Goal: Information Seeking & Learning: Find specific fact

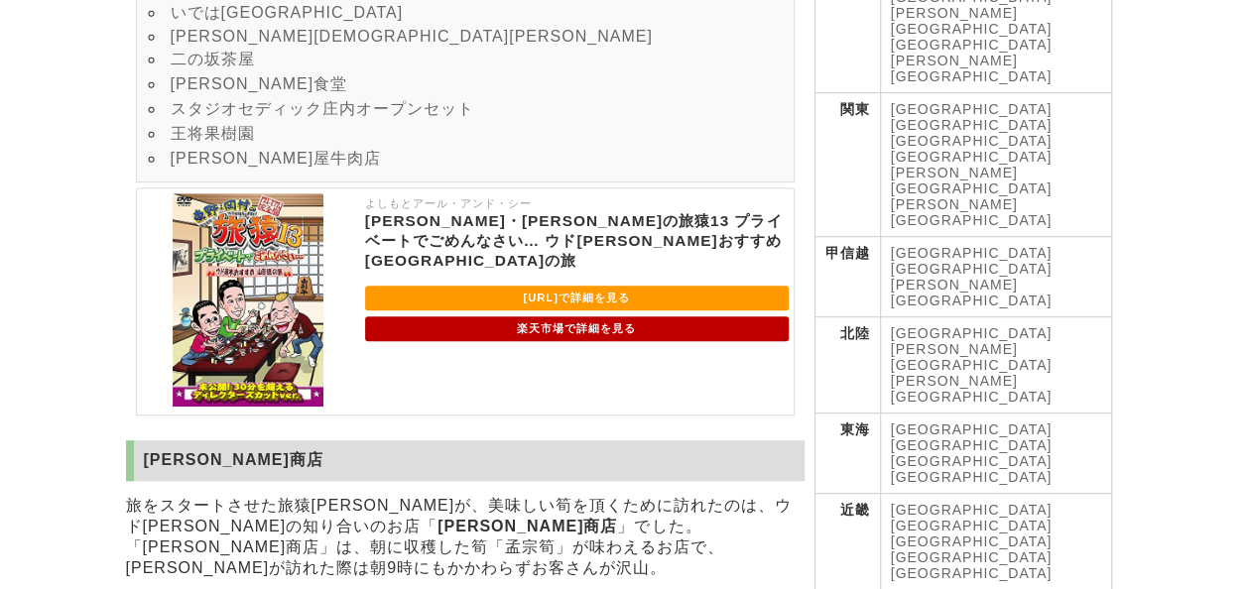
scroll to position [794, 0]
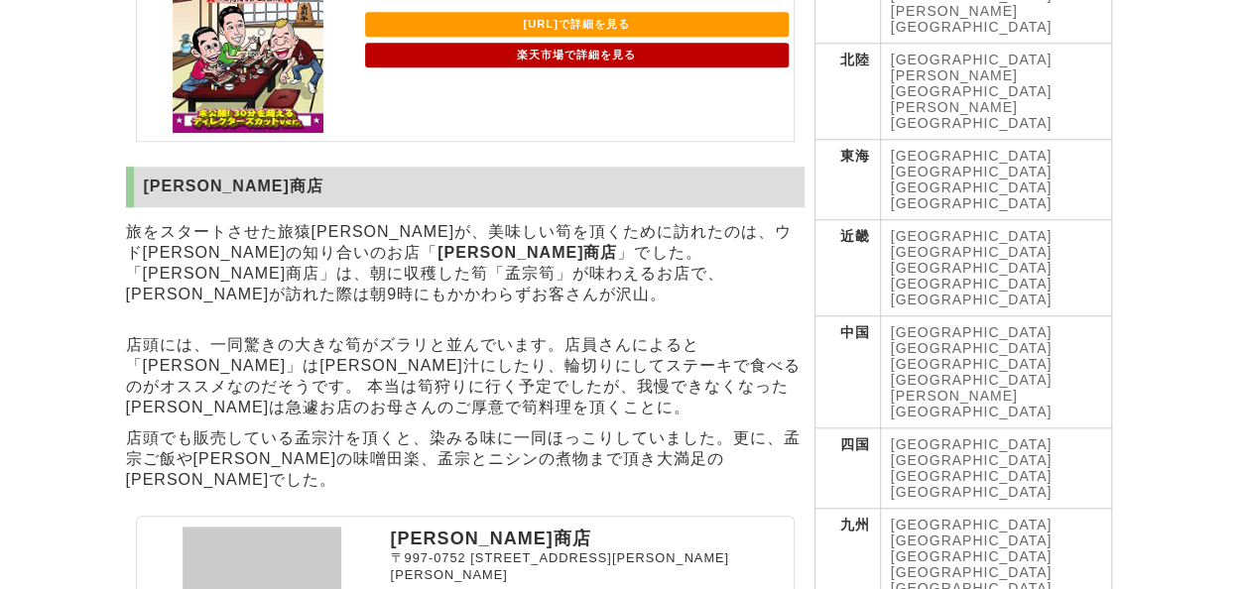
click at [665, 250] on p "旅をスタートさせた旅猿[PERSON_NAME]が、美味しい筍を頂くために訪れたのは、ウド[PERSON_NAME]の知り合いのお店「 [PERSON_NAM…" at bounding box center [465, 263] width 678 height 93
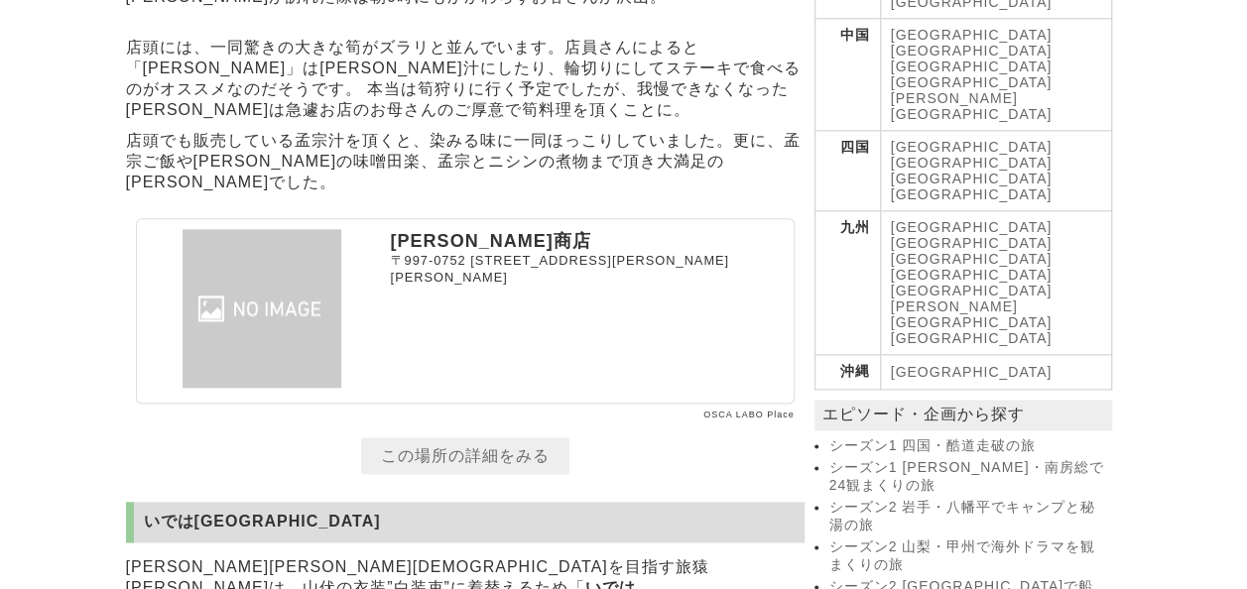
scroll to position [1389, 0]
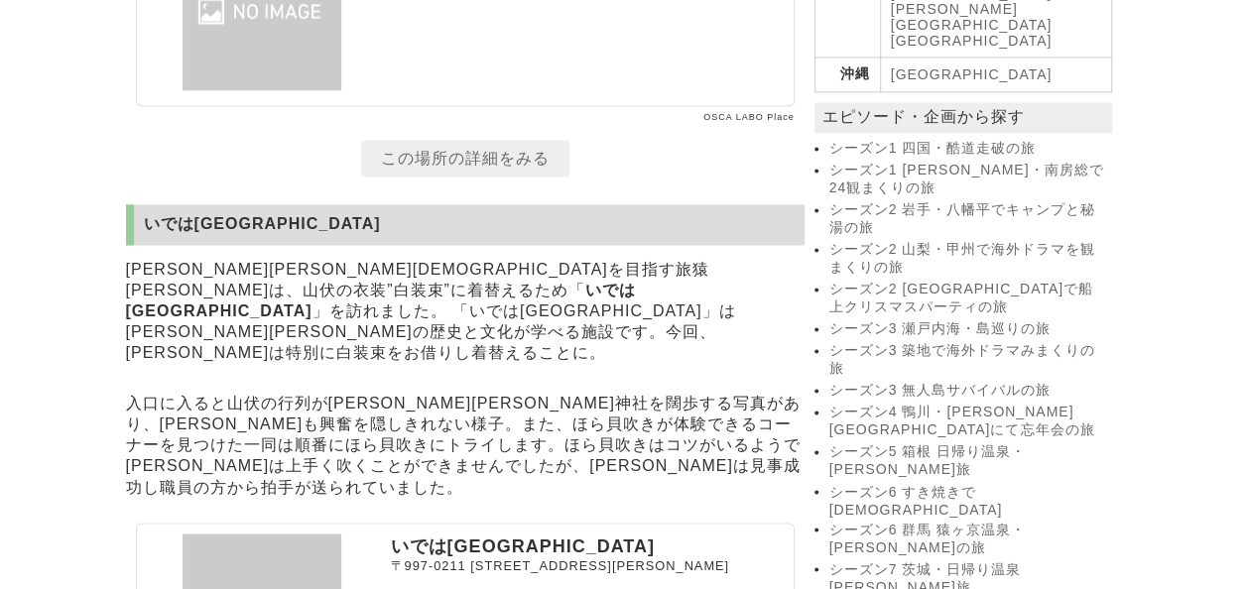
click at [696, 283] on p "[PERSON_NAME][PERSON_NAME][DEMOGRAPHIC_DATA]を目指す旅猿[PERSON_NAME]は、山伏の衣装”白装束”に着替え…" at bounding box center [465, 312] width 678 height 114
click at [711, 270] on p "[PERSON_NAME][PERSON_NAME][DEMOGRAPHIC_DATA]を目指す旅猿[PERSON_NAME]は、山伏の衣装”白装束”に着替え…" at bounding box center [465, 312] width 678 height 114
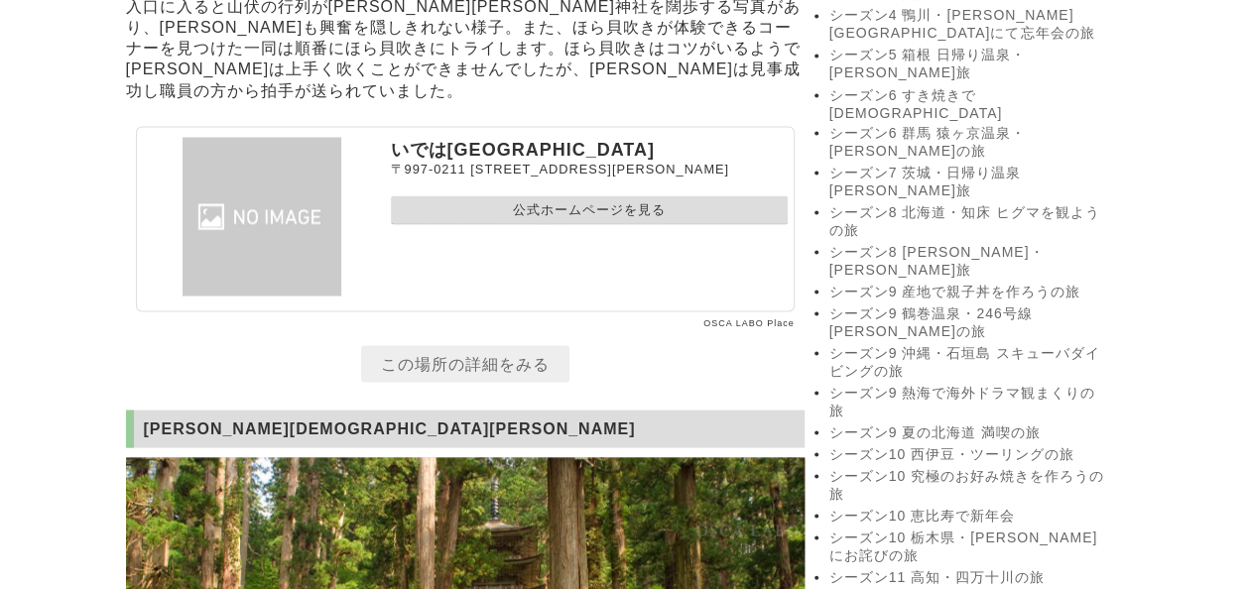
scroll to position [2182, 0]
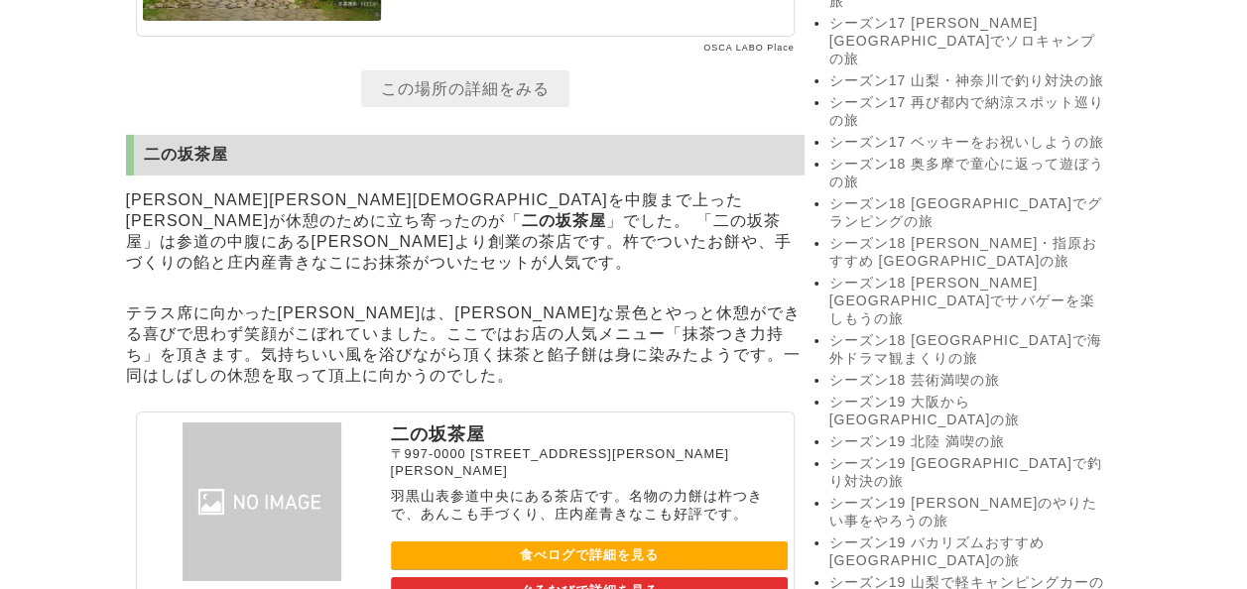
scroll to position [3273, 0]
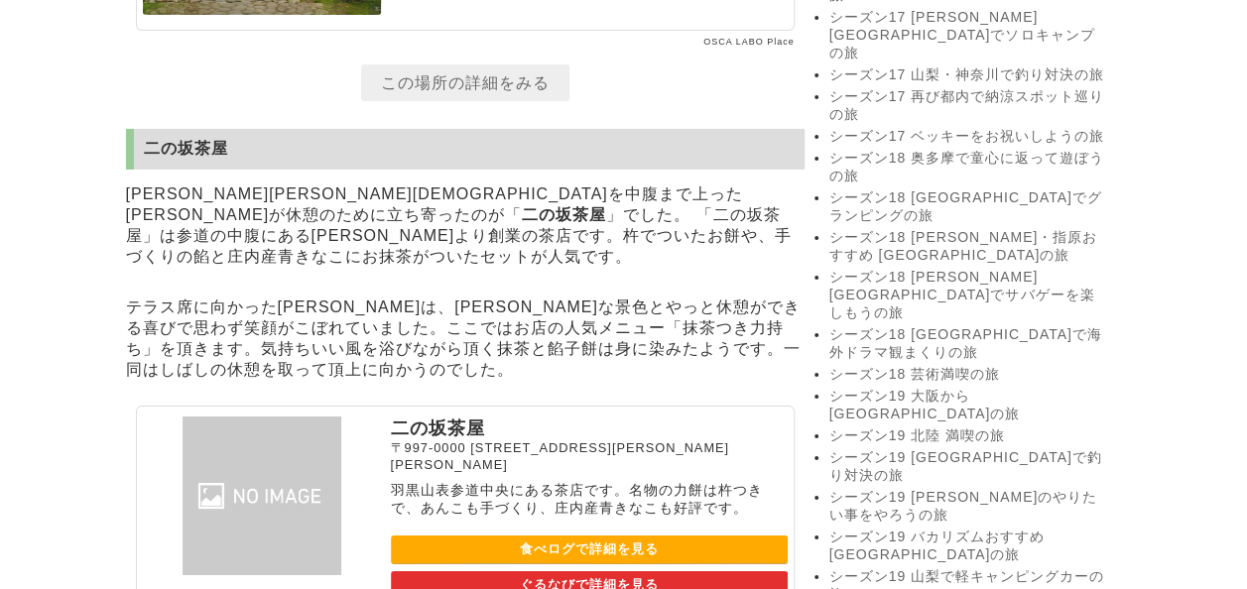
click at [417, 180] on p "[PERSON_NAME][PERSON_NAME]神社を中腹まで上った[PERSON_NAME]が休憩のために立ち寄ったのが「 二の坂茶屋 」でした。 「二…" at bounding box center [465, 226] width 678 height 93
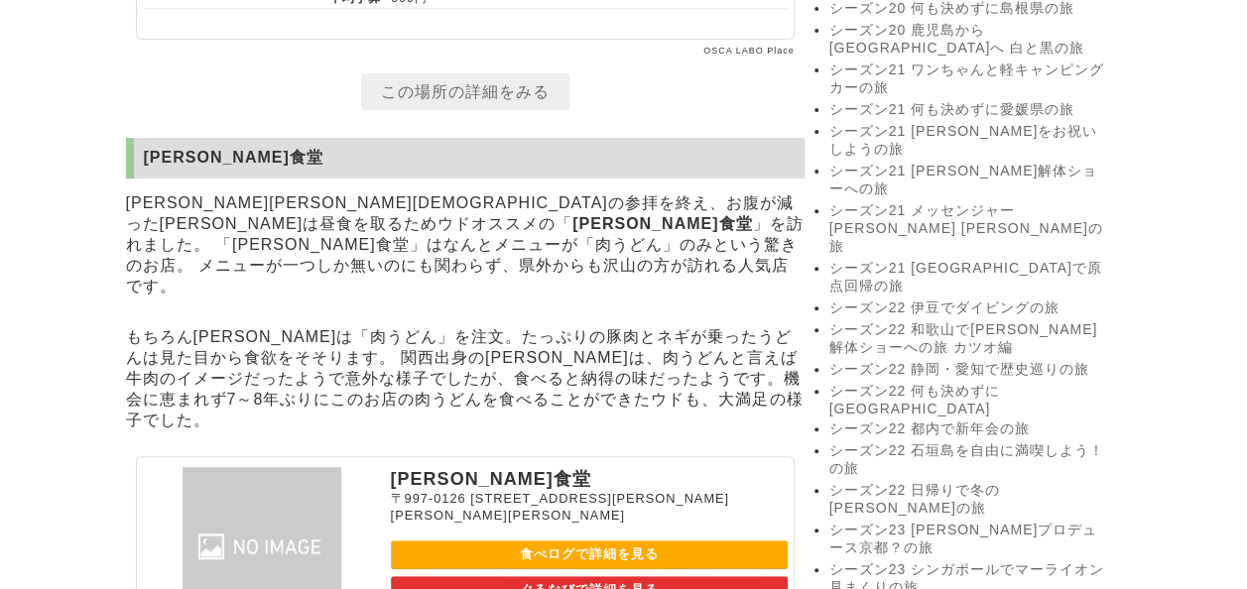
scroll to position [3968, 0]
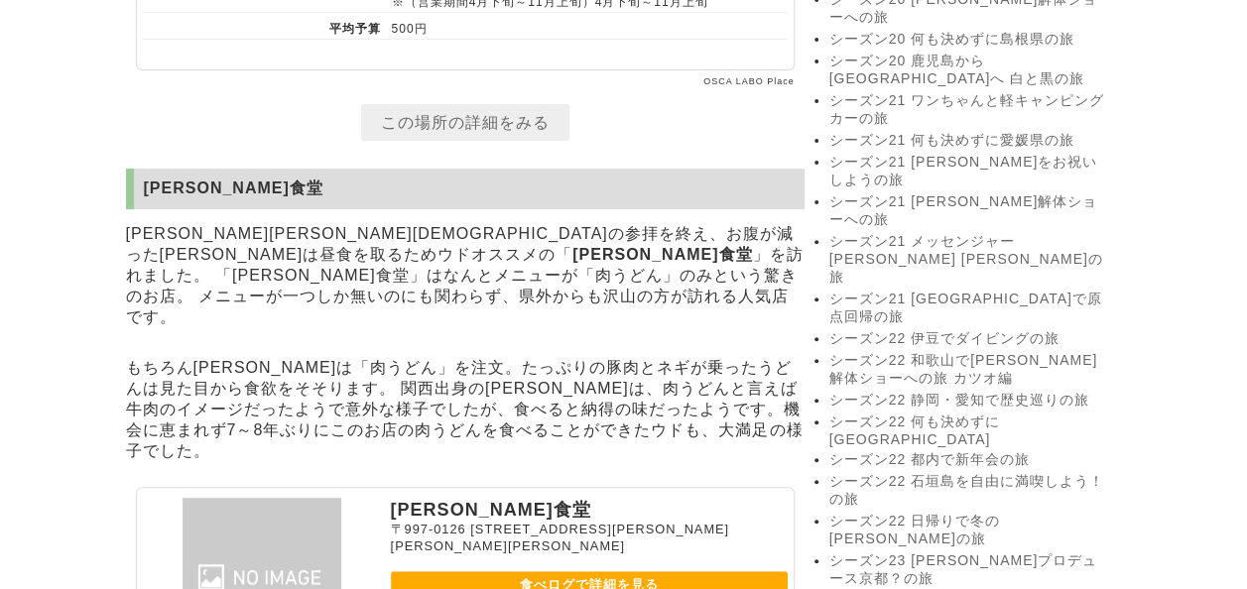
click at [460, 219] on p "[PERSON_NAME][PERSON_NAME][DEMOGRAPHIC_DATA]の参拝を終え、お腹が減った[PERSON_NAME]は昼食を取るためウ…" at bounding box center [465, 276] width 678 height 114
click at [484, 219] on p "[PERSON_NAME][PERSON_NAME][DEMOGRAPHIC_DATA]の参拝を終え、お腹が減った[PERSON_NAME]は昼食を取るためウ…" at bounding box center [465, 276] width 678 height 114
click at [532, 219] on p "[PERSON_NAME][PERSON_NAME][DEMOGRAPHIC_DATA]の参拝を終え、お腹が減った[PERSON_NAME]は昼食を取るためウ…" at bounding box center [465, 276] width 678 height 114
click at [550, 219] on p "[PERSON_NAME][PERSON_NAME][DEMOGRAPHIC_DATA]の参拝を終え、お腹が減った[PERSON_NAME]は昼食を取るためウ…" at bounding box center [465, 276] width 678 height 114
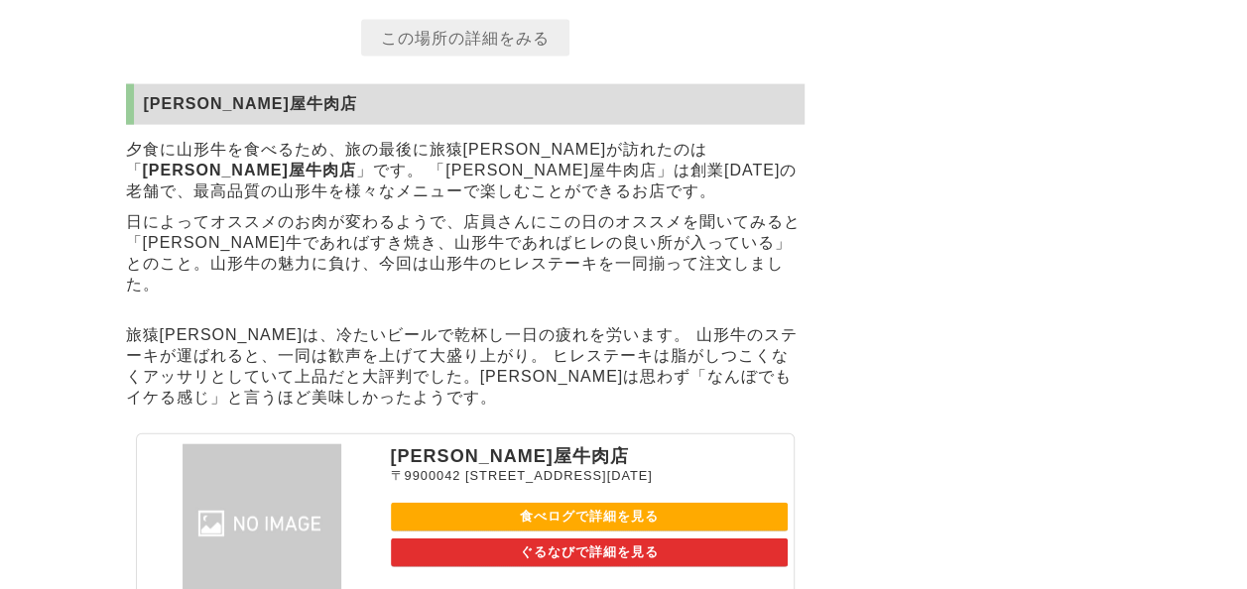
scroll to position [5853, 0]
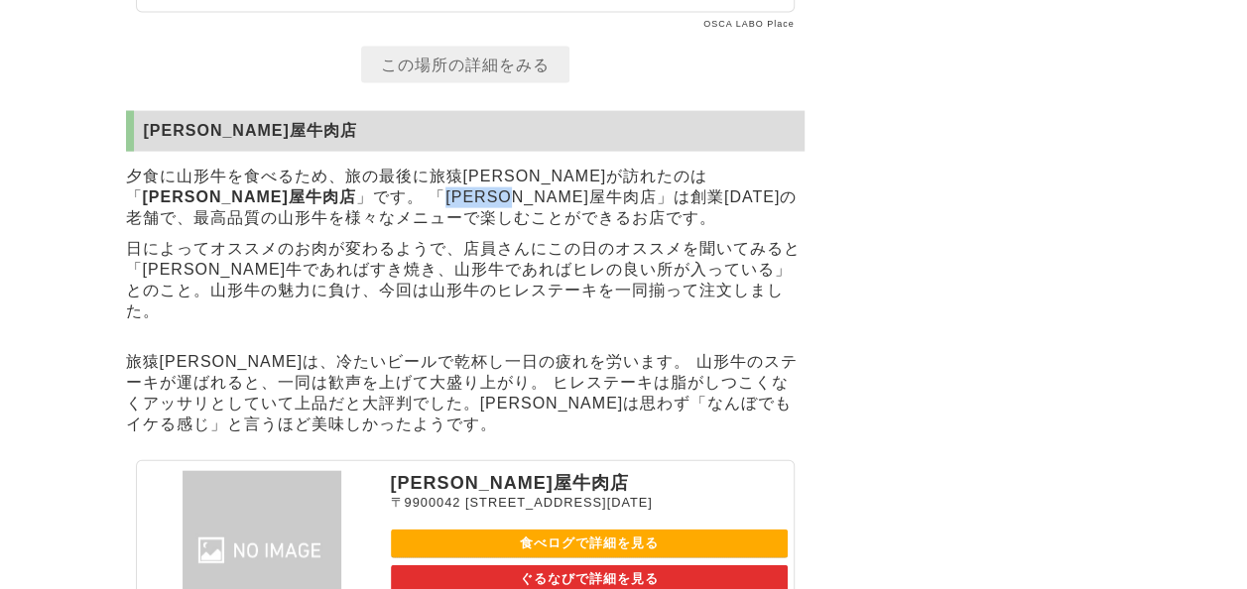
drag, startPoint x: 145, startPoint y: 109, endPoint x: 239, endPoint y: 109, distance: 94.2
click at [239, 162] on p "夕食に山形牛を食べるため、旅の最後に旅猿[PERSON_NAME]が訪れたのは「 [PERSON_NAME]屋牛肉店 」です。 「[PERSON_NAME]屋…" at bounding box center [465, 198] width 678 height 72
drag, startPoint x: 239, startPoint y: 109, endPoint x: 228, endPoint y: 111, distance: 11.1
copy p "[PERSON_NAME]屋牛肉店"
click at [671, 347] on p "旅猿[PERSON_NAME]は、冷たいビールで乾杯し一日の疲れを労います。 山形牛のステーキが運ばれると、一同は歓声を上げて大盛り上がり。 ヒレステーキは脂…" at bounding box center [465, 393] width 678 height 93
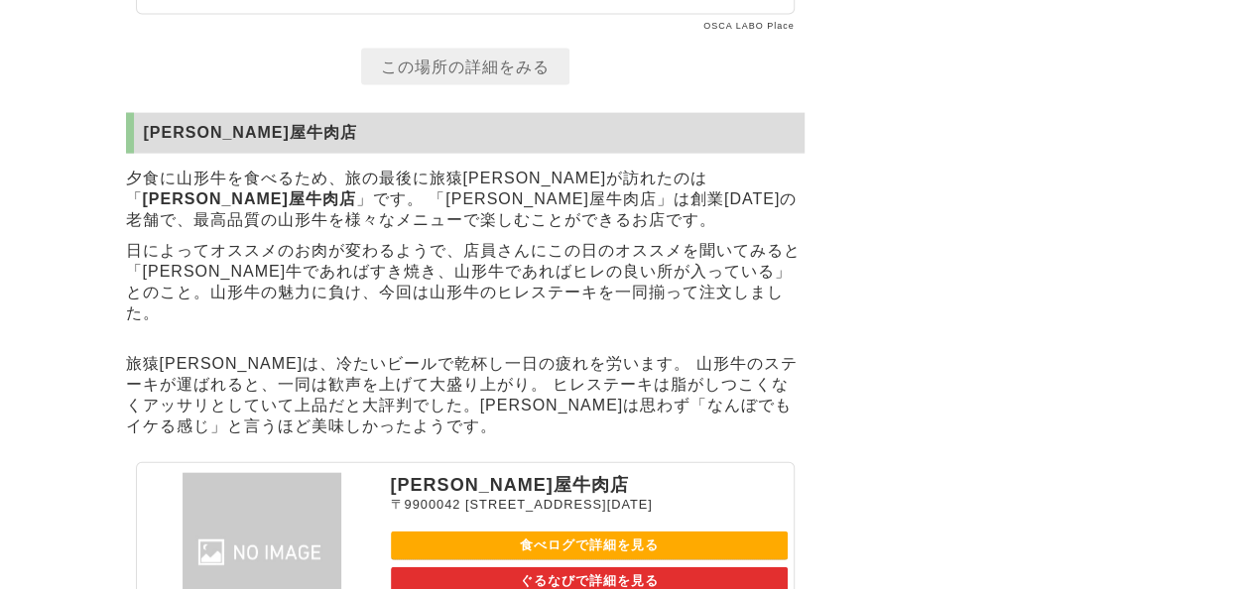
scroll to position [5357, 0]
